Goal: Transaction & Acquisition: Purchase product/service

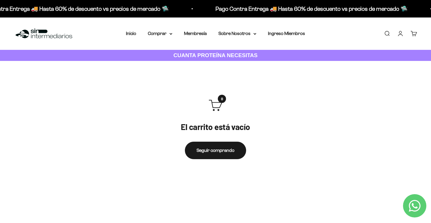
click at [400, 33] on link "Iniciar sesión" at bounding box center [400, 33] width 6 height 6
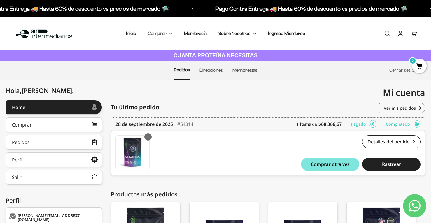
click at [165, 33] on summary "Comprar" at bounding box center [160, 34] width 24 height 8
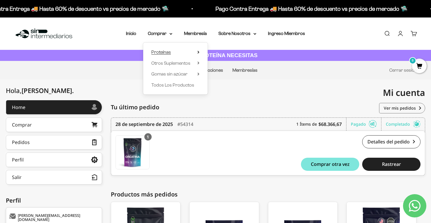
click at [165, 51] on span "Proteínas" at bounding box center [161, 52] width 20 height 5
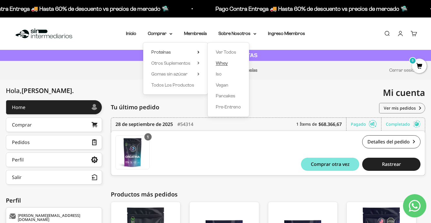
click at [220, 61] on span "Whey" at bounding box center [222, 63] width 12 height 5
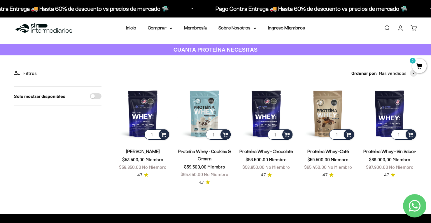
scroll to position [6, 0]
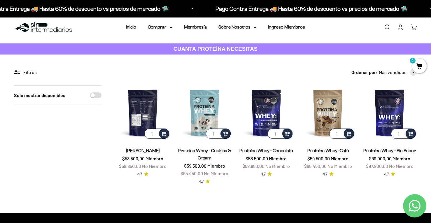
click at [134, 97] on img at bounding box center [142, 112] width 55 height 55
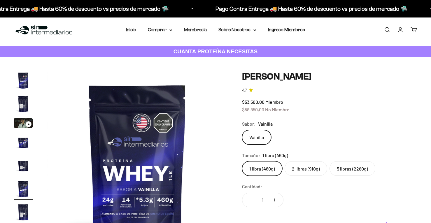
scroll to position [10, 0]
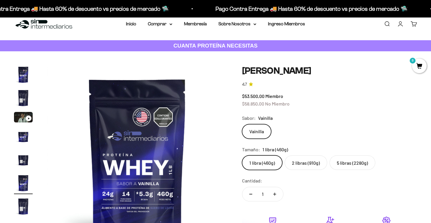
click at [303, 164] on label "2 libras (910g)" at bounding box center [305, 162] width 43 height 15
click at [242, 155] on input "2 libras (910g)" at bounding box center [242, 155] width 0 height 0
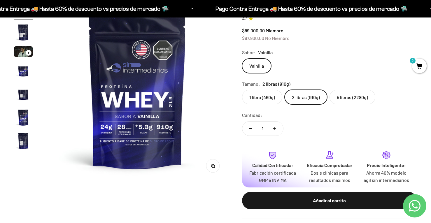
scroll to position [76, 0]
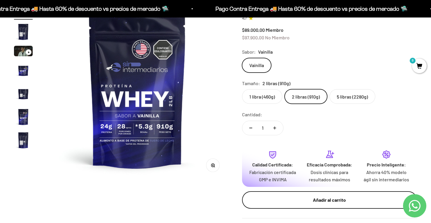
click at [308, 200] on div "Añadir al carrito" at bounding box center [328, 200] width 151 height 8
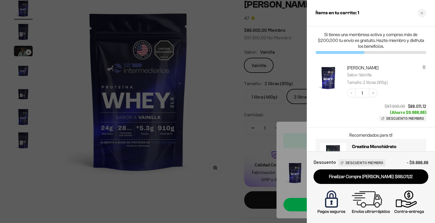
click at [237, 113] on div at bounding box center [217, 111] width 435 height 223
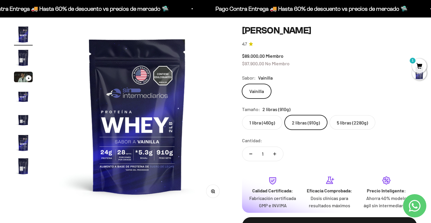
scroll to position [0, 0]
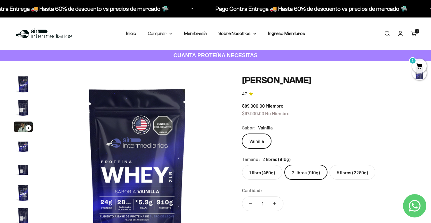
click at [166, 32] on summary "Comprar" at bounding box center [160, 34] width 24 height 8
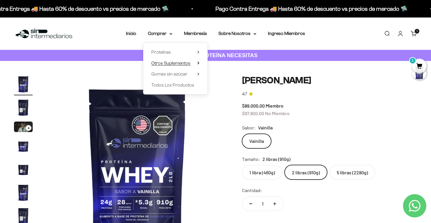
click at [172, 65] on span "Otros Suplementos" at bounding box center [170, 63] width 39 height 5
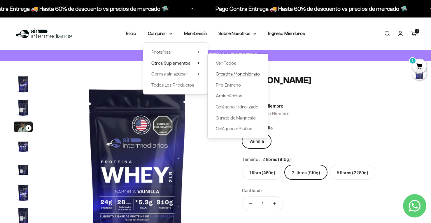
click at [229, 75] on span "Creatina Monohidrato" at bounding box center [238, 73] width 44 height 5
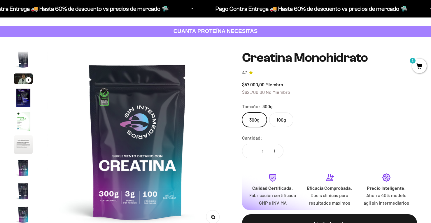
scroll to position [50, 0]
